Goal: Information Seeking & Learning: Learn about a topic

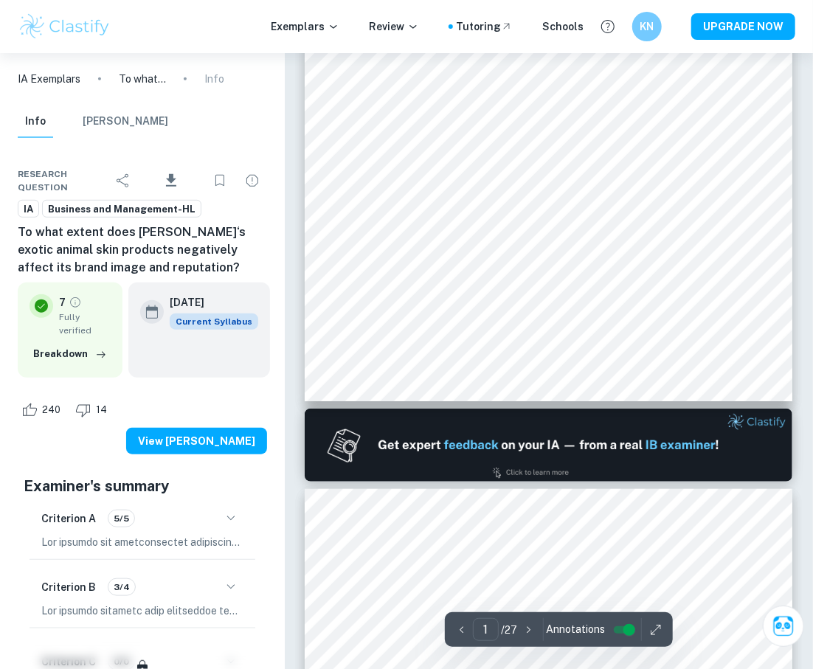
type input "2"
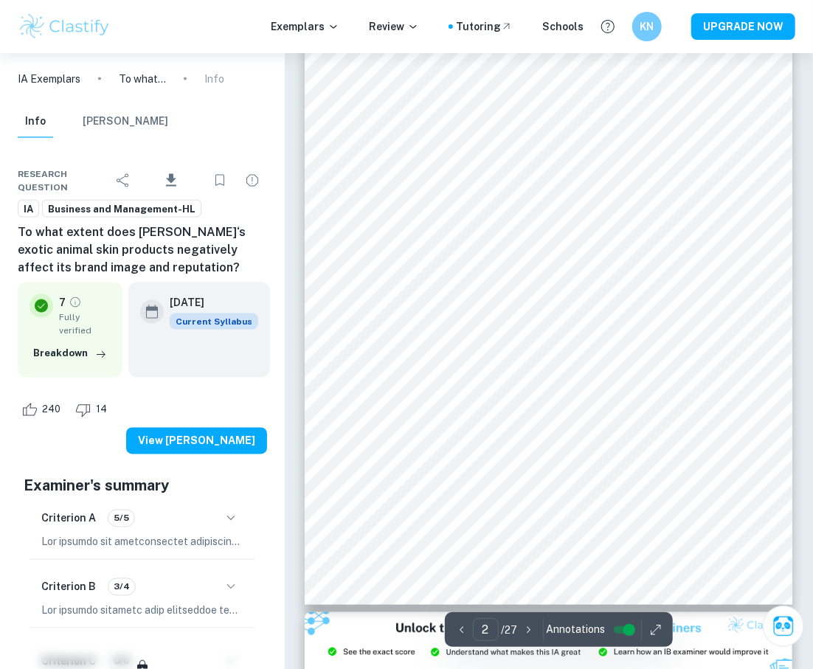
scroll to position [806, 0]
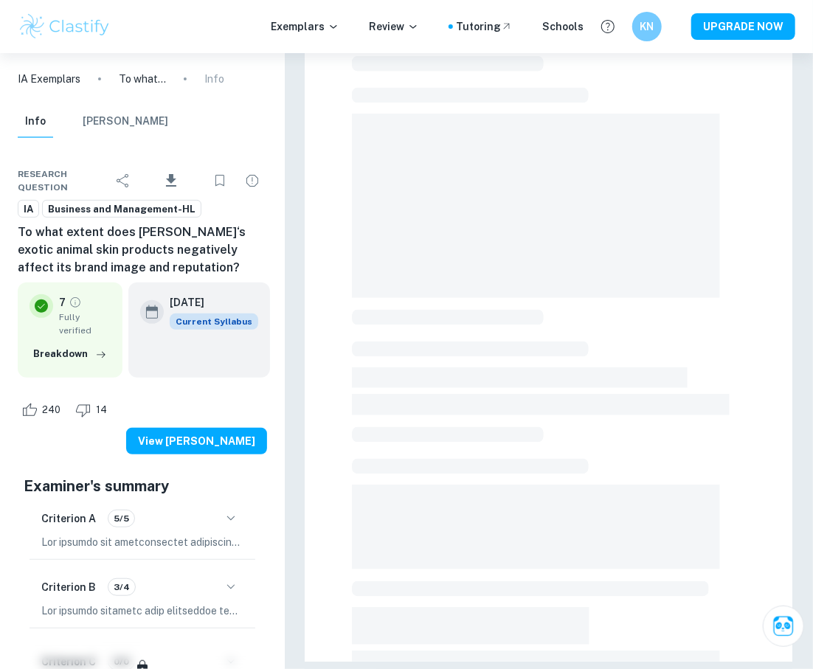
scroll to position [52, 0]
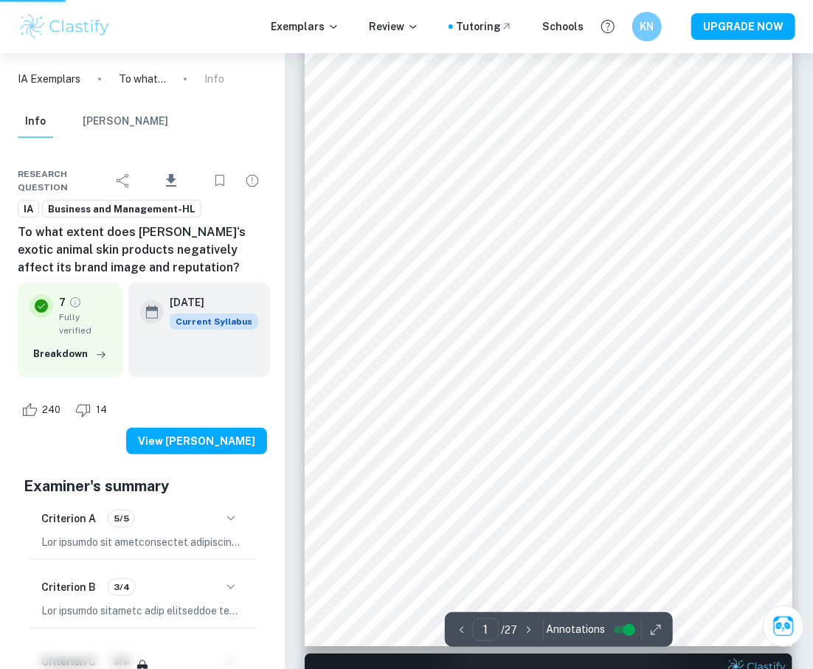
type input "5"
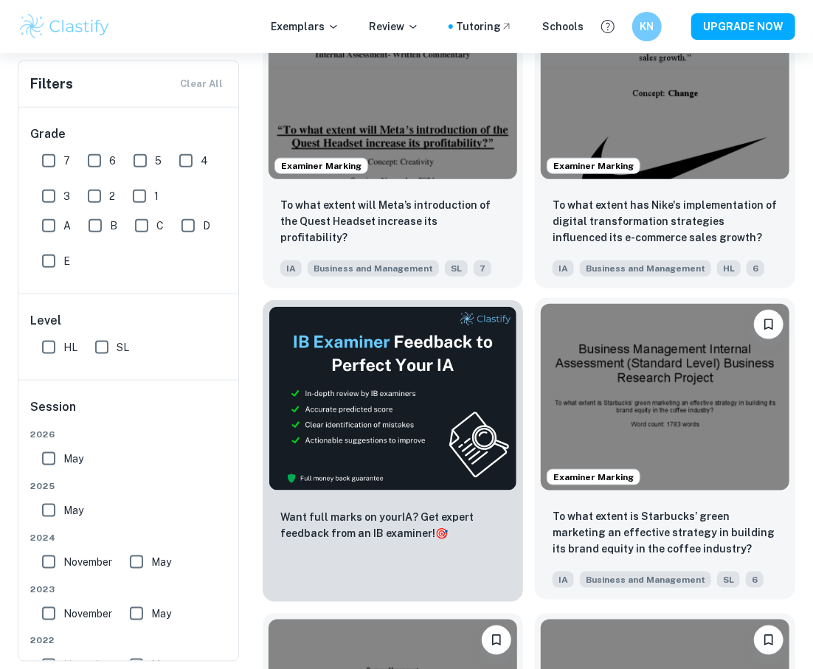
scroll to position [620, 0]
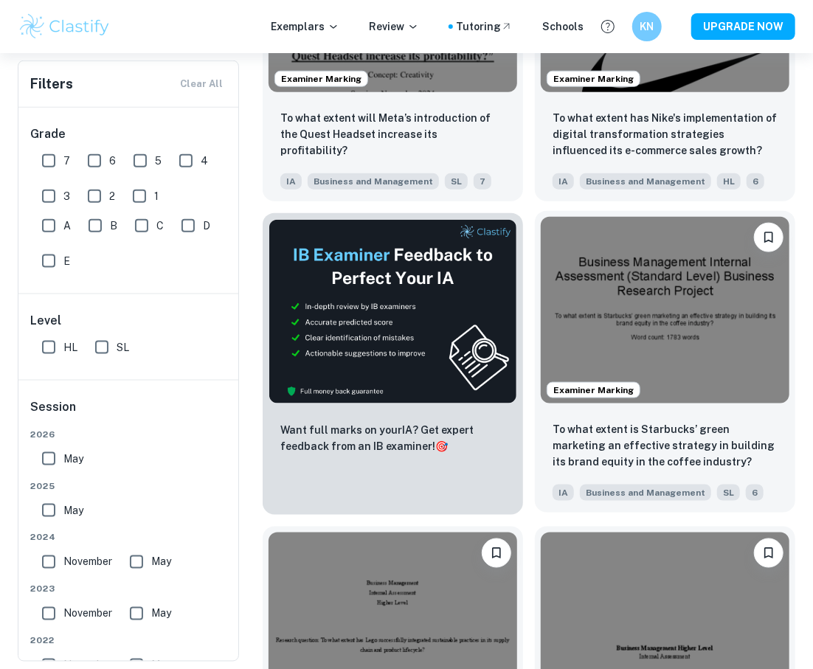
click at [631, 352] on img at bounding box center [665, 310] width 249 height 187
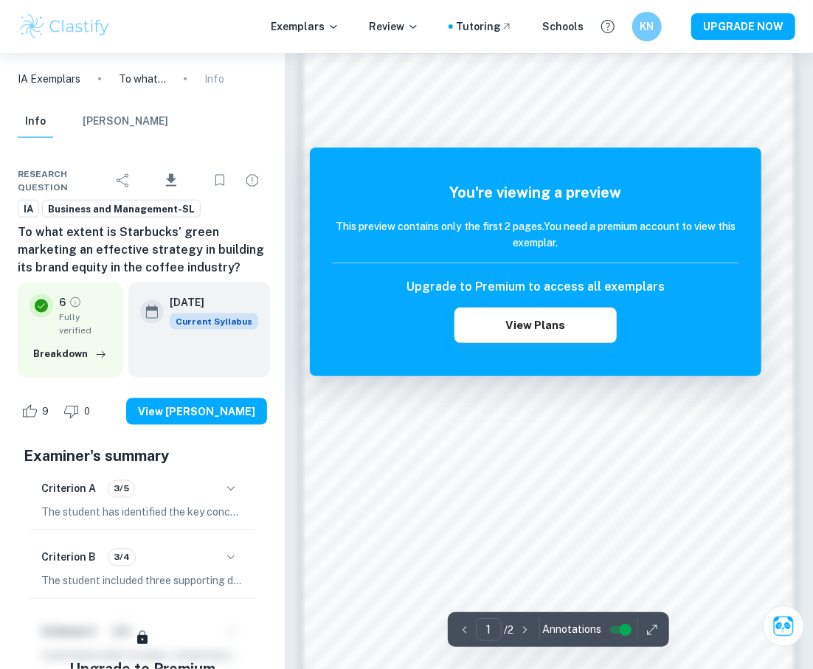
scroll to position [874, 0]
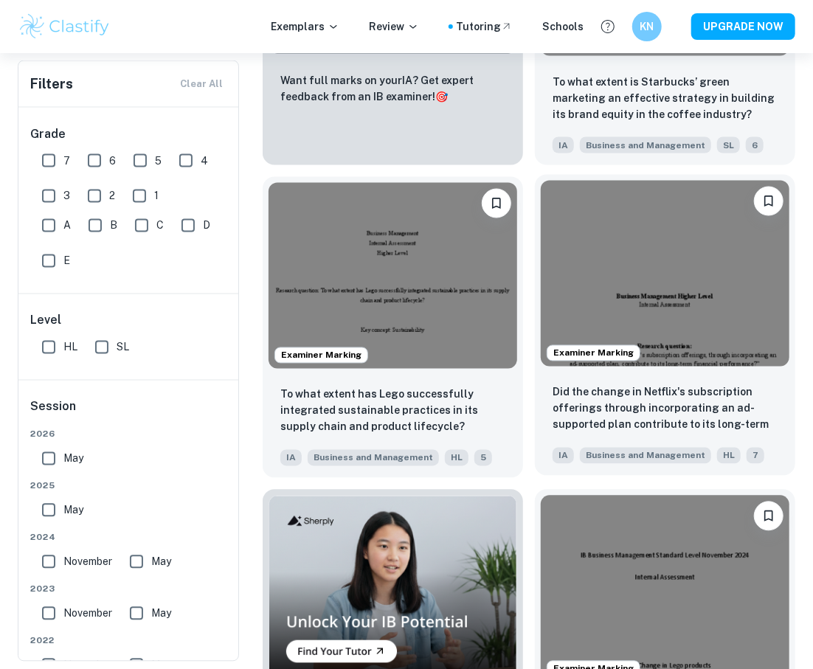
scroll to position [971, 0]
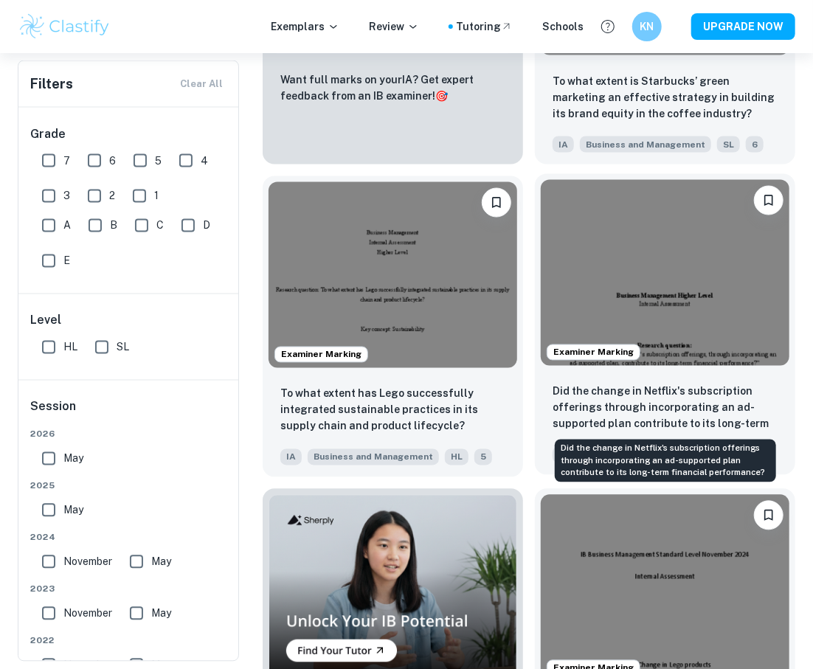
click at [599, 427] on p "Did the change in Netflix's subscription offerings through incorporating an ad-…" at bounding box center [665, 409] width 225 height 50
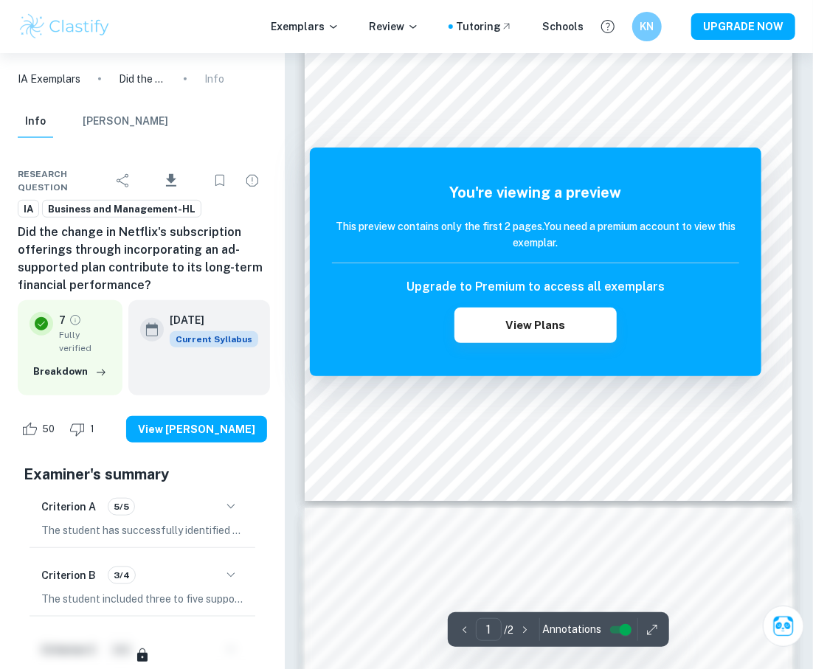
scroll to position [502, 0]
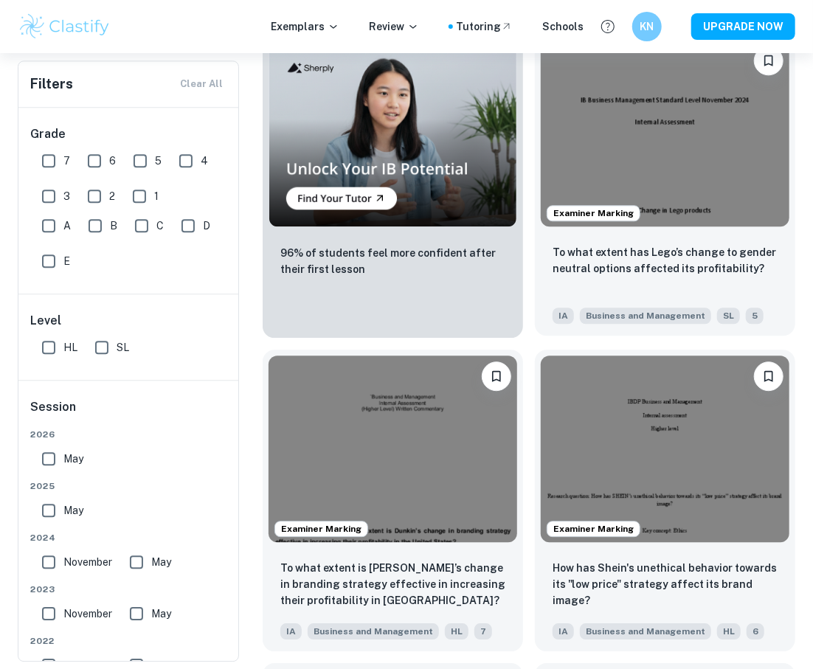
scroll to position [1464, 0]
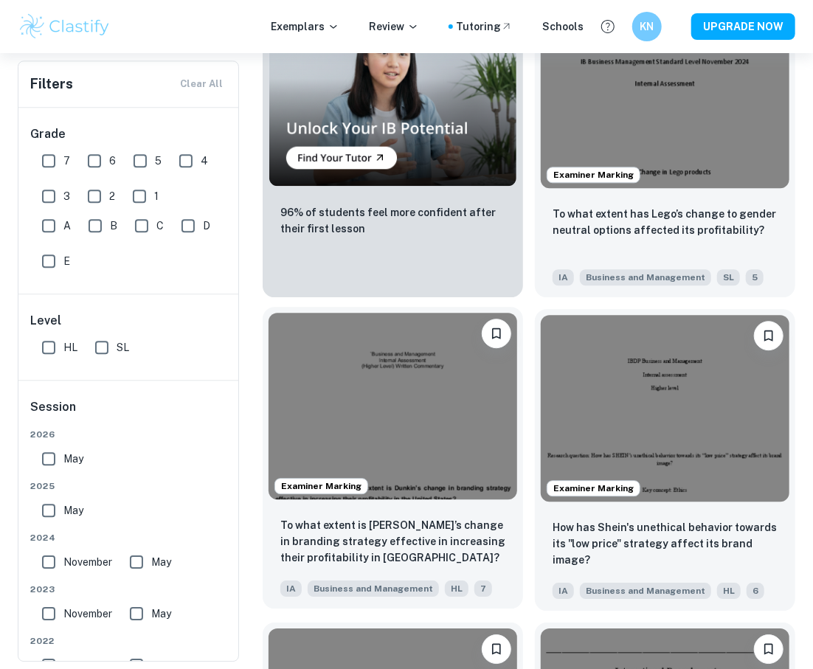
click at [464, 544] on p "To what extent is [PERSON_NAME]’s change in branding strategy effective in incr…" at bounding box center [392, 541] width 225 height 49
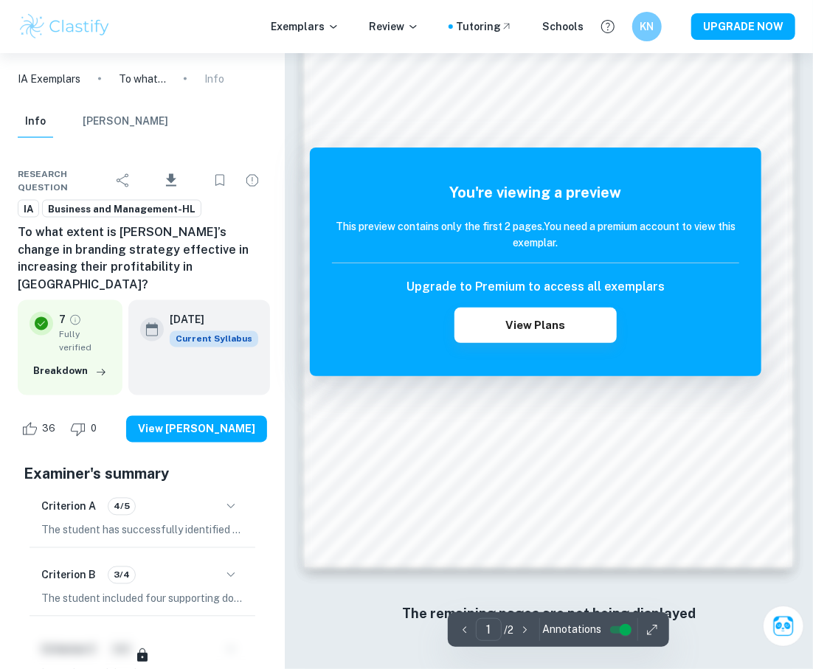
scroll to position [887, 0]
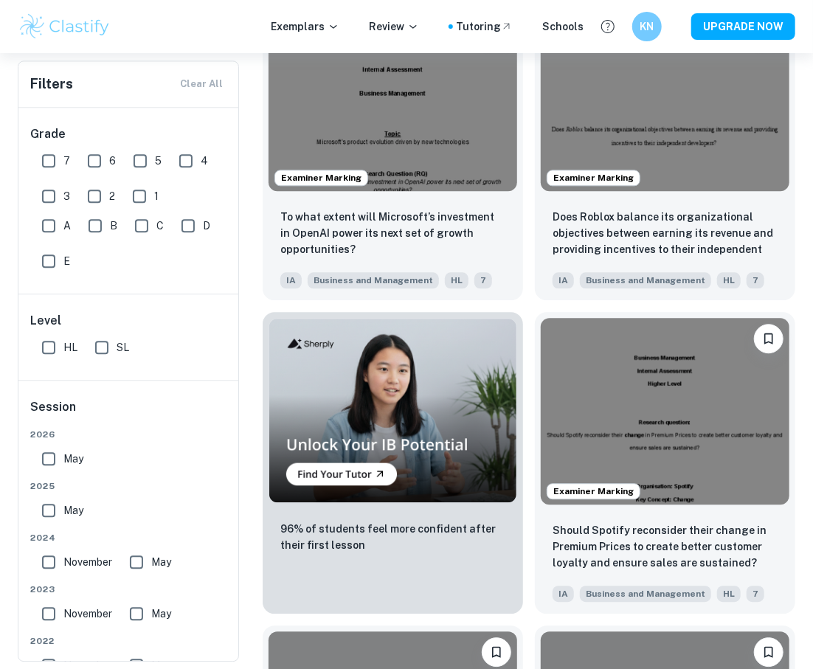
scroll to position [3655, 0]
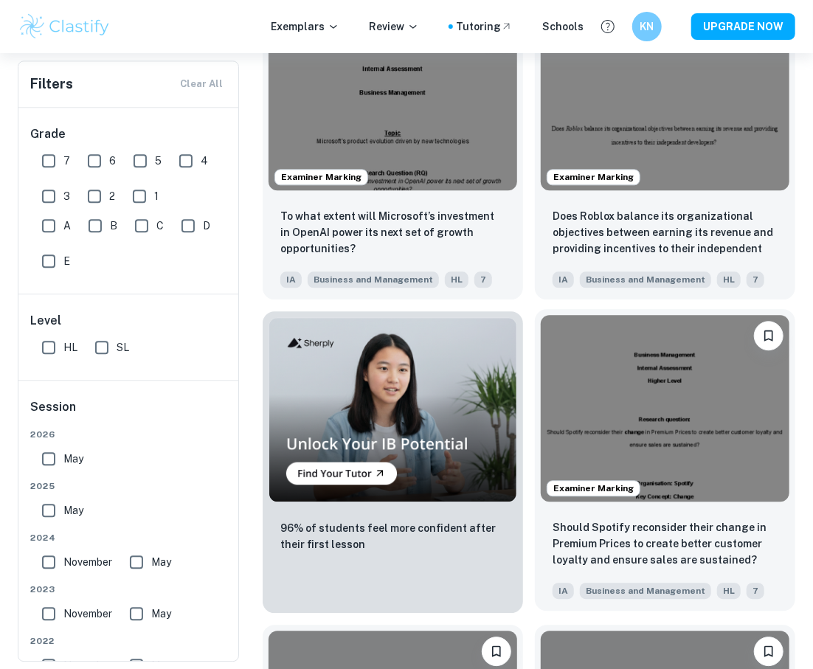
click at [581, 522] on p "Should Spotify reconsider their change in Premium Prices to create better custo…" at bounding box center [665, 543] width 225 height 49
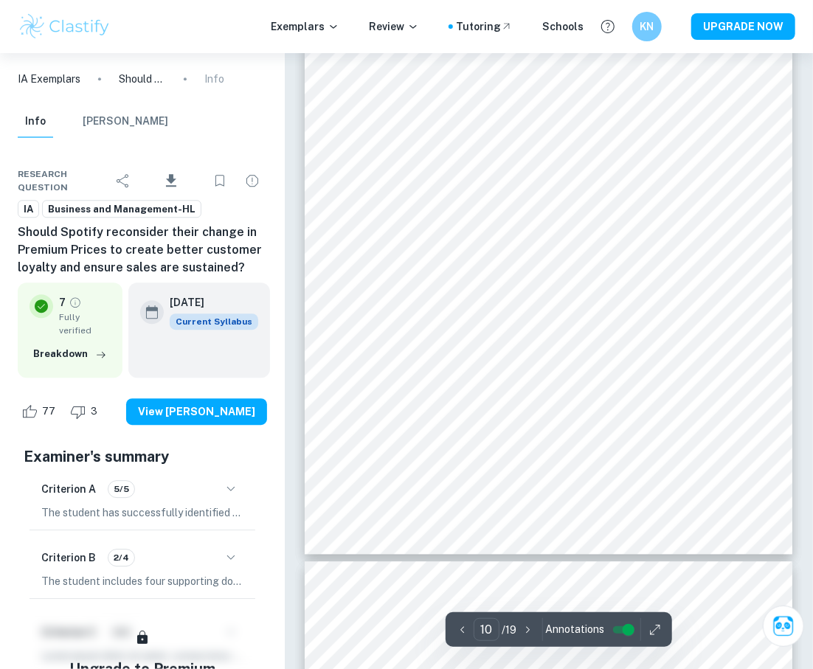
scroll to position [6135, 1]
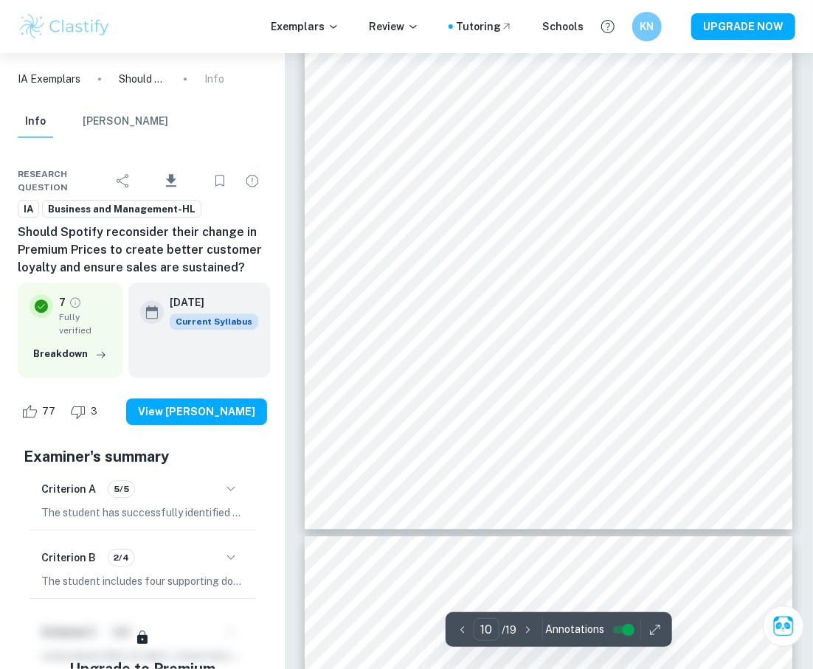
click at [592, 536] on div "Ask Clai 10 ​ / 19 Annotations" at bounding box center [549, 92] width 488 height 12387
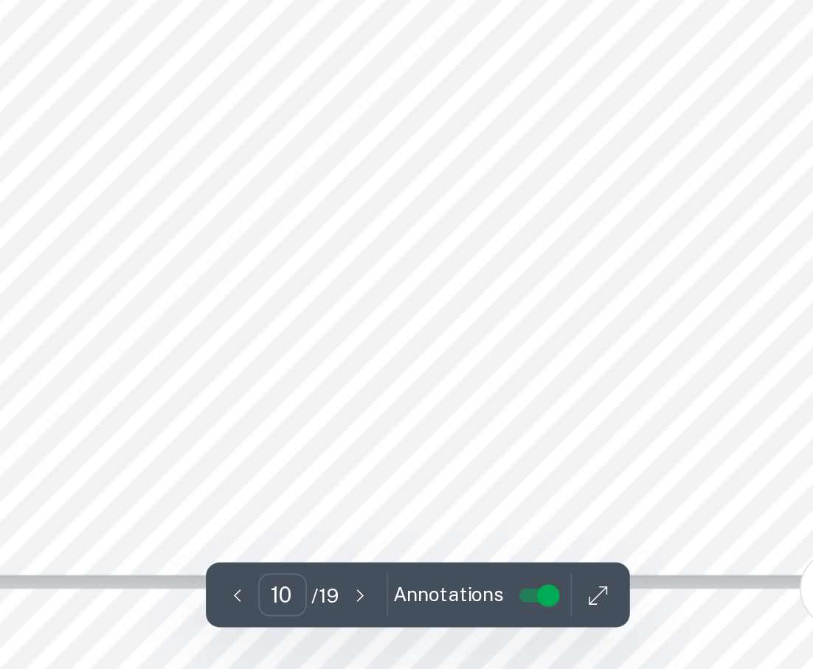
scroll to position [6066, 0]
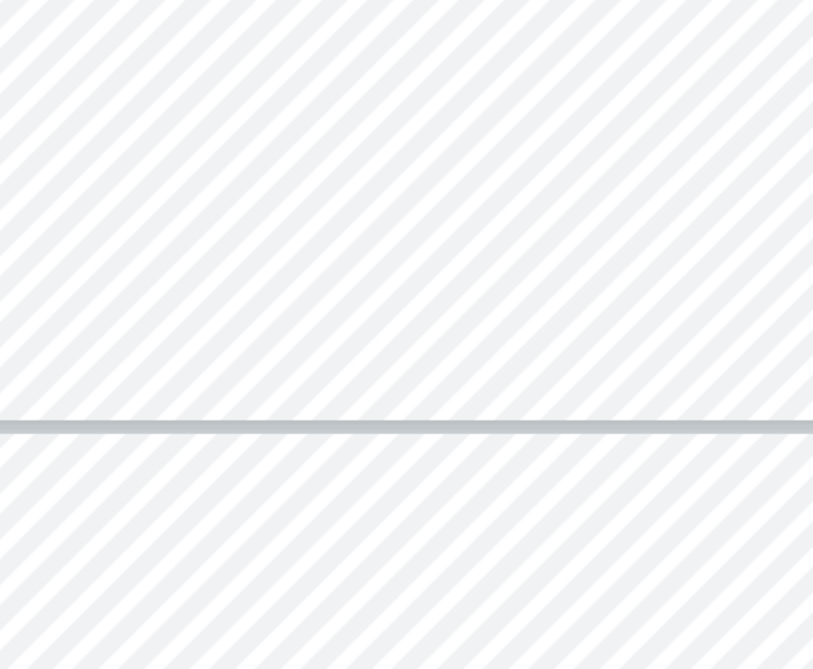
type input "10"
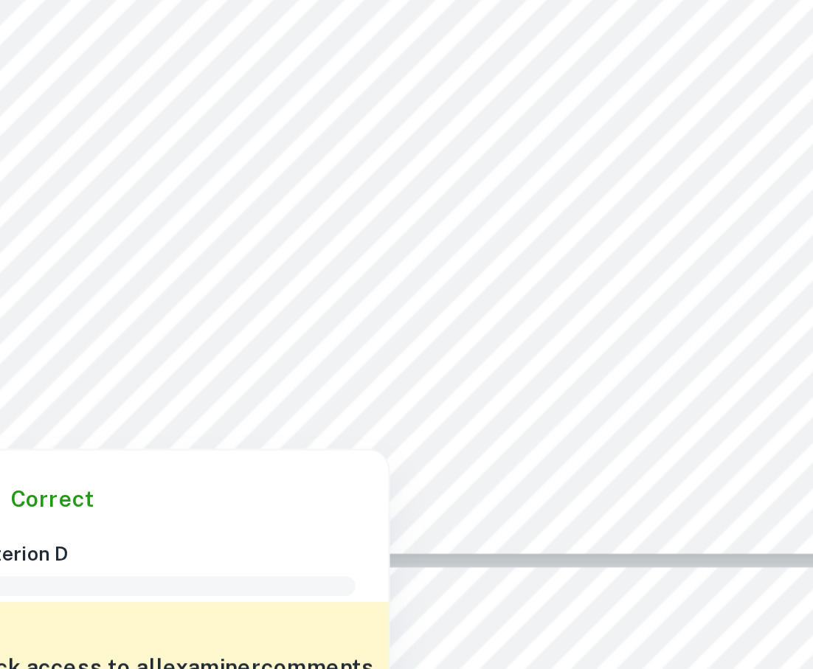
scroll to position [6266, 0]
